Goal: Task Accomplishment & Management: Use online tool/utility

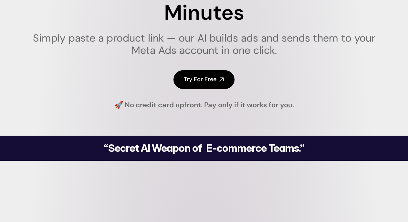
scroll to position [65, 0]
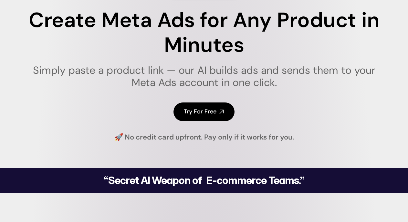
click at [0, 0] on h4 "Try For Free" at bounding box center [0, 0] width 0 height 0
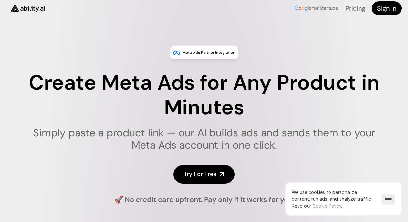
scroll to position [0, 0]
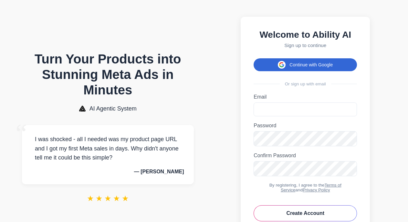
click at [297, 69] on button "Continue with Google" at bounding box center [304, 64] width 103 height 13
click at [303, 67] on button "Continue with Google" at bounding box center [304, 64] width 103 height 13
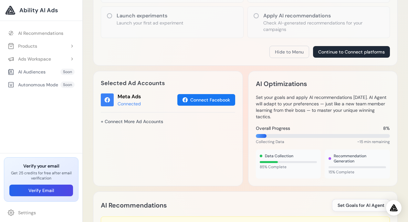
scroll to position [161, 0]
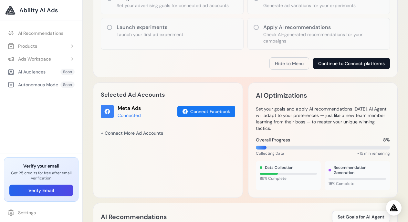
click at [331, 65] on button "Continue to Connect platforms" at bounding box center [351, 64] width 77 height 12
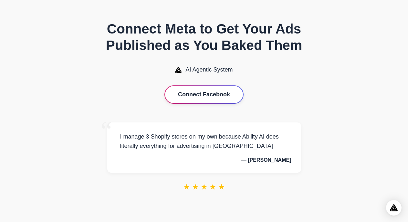
click at [220, 91] on button "Connect Facebook" at bounding box center [204, 94] width 78 height 17
